Goal: Information Seeking & Learning: Learn about a topic

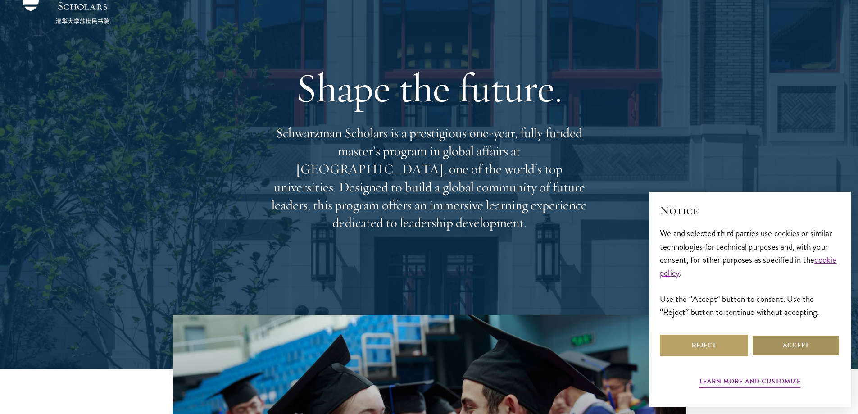
click at [804, 343] on button "Accept" at bounding box center [796, 346] width 88 height 22
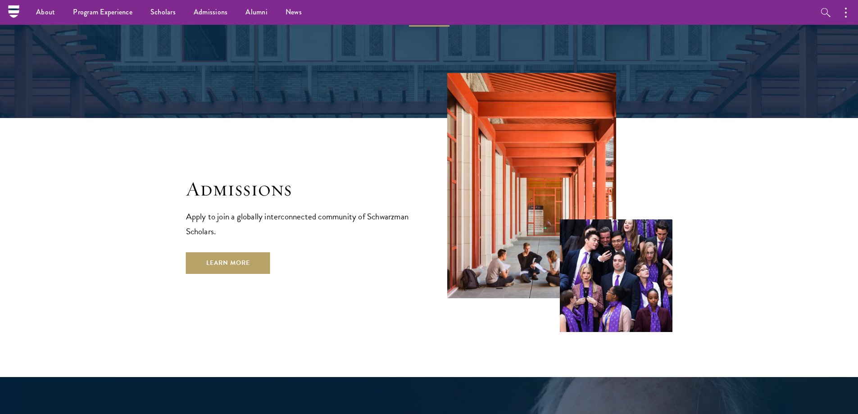
scroll to position [1442, 0]
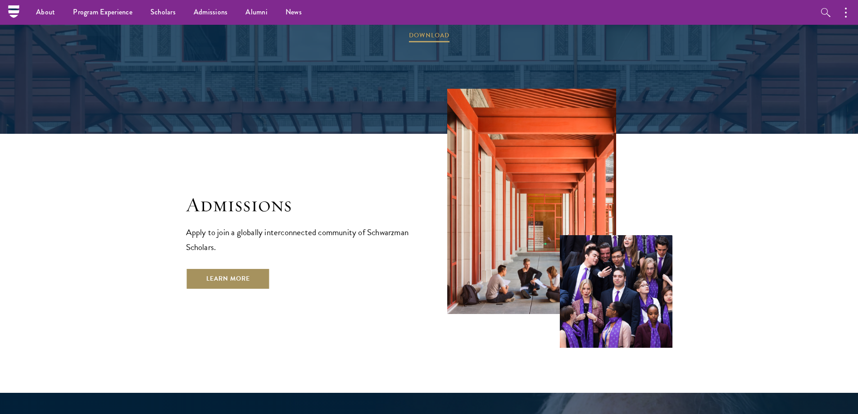
click at [204, 268] on link "Learn More" at bounding box center [228, 279] width 84 height 22
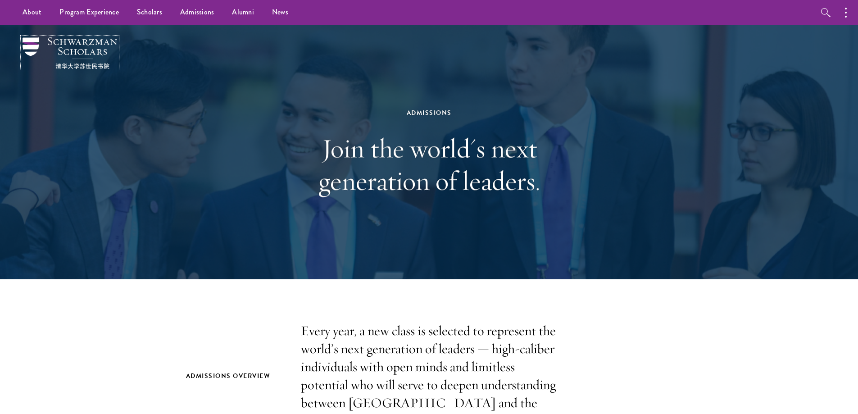
click at [77, 50] on img at bounding box center [70, 53] width 95 height 32
